Goal: Communication & Community: Connect with others

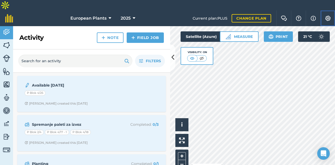
click at [328, 16] on img at bounding box center [328, 18] width 6 height 5
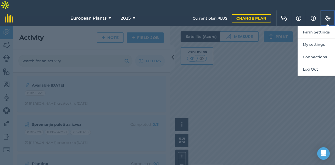
click at [328, 16] on img at bounding box center [328, 18] width 6 height 5
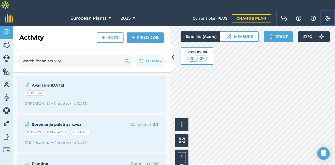
click at [328, 12] on button "Settings" at bounding box center [328, 18] width 15 height 16
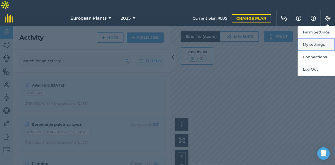
click at [311, 39] on button "My settings" at bounding box center [316, 45] width 37 height 12
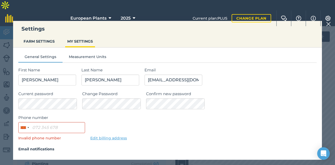
click at [328, 27] on img at bounding box center [328, 24] width 5 height 6
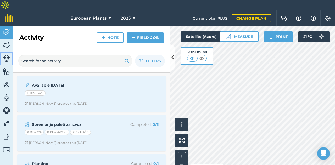
click at [4, 52] on link "Livestock" at bounding box center [6, 58] width 13 height 13
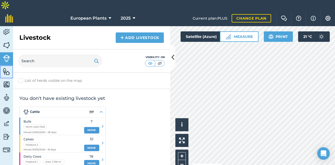
click at [4, 68] on img at bounding box center [6, 72] width 7 height 8
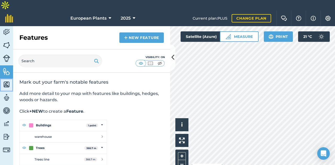
click at [2, 79] on link "Maps" at bounding box center [6, 85] width 13 height 13
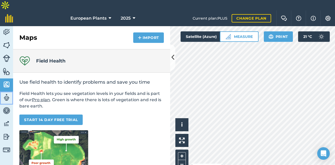
click at [2, 92] on link "Team" at bounding box center [6, 98] width 13 height 13
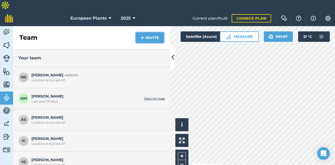
click at [138, 32] on button "Invite" at bounding box center [150, 37] width 28 height 10
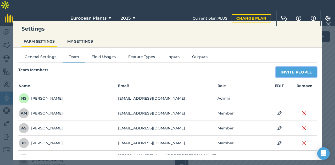
click at [284, 74] on button "Invite People" at bounding box center [296, 72] width 41 height 10
select select "MEMBER"
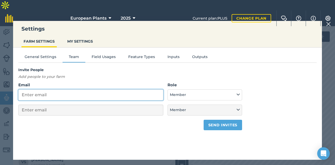
click at [80, 99] on input "Email" at bounding box center [90, 95] width 145 height 11
type input "i"
select select "MEMBER"
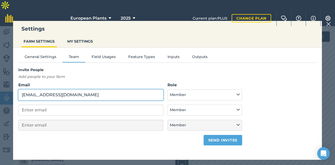
type input "[EMAIL_ADDRESS][DOMAIN_NAME]"
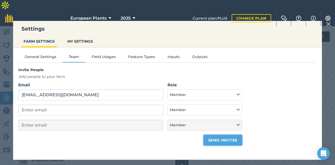
click at [235, 140] on button "Send invites" at bounding box center [223, 140] width 39 height 10
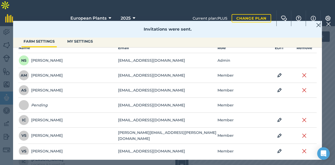
scroll to position [40, 0]
